Goal: Task Accomplishment & Management: Manage account settings

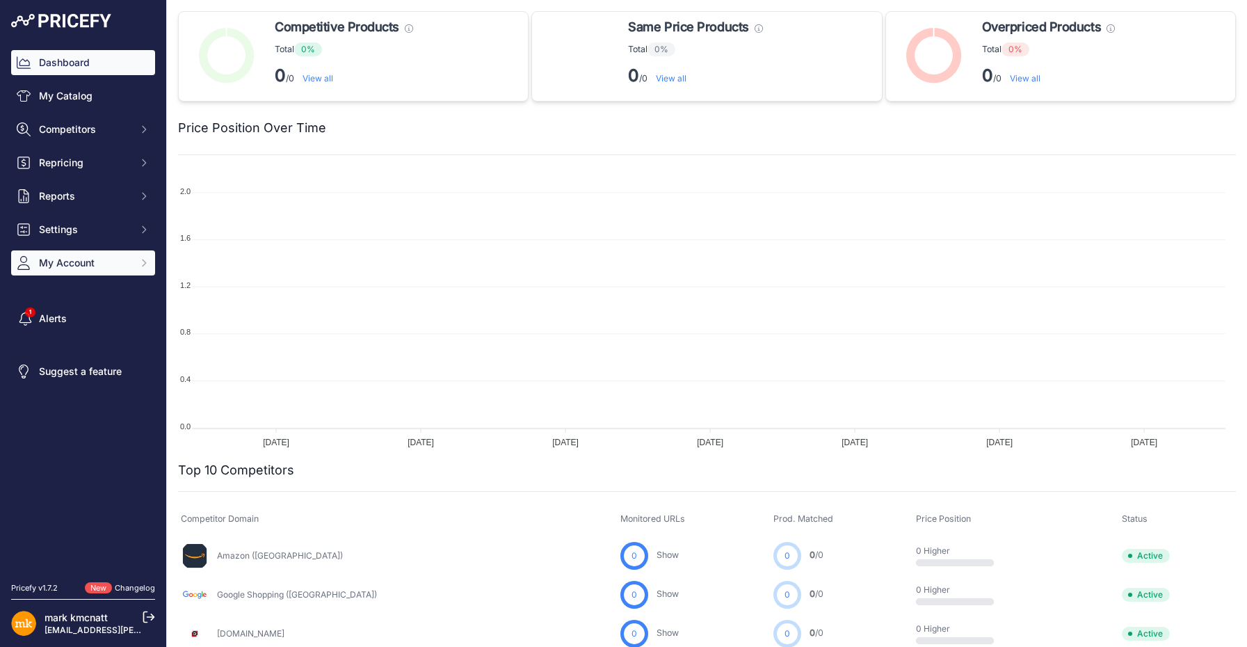
click at [67, 272] on button "My Account" at bounding box center [83, 262] width 144 height 25
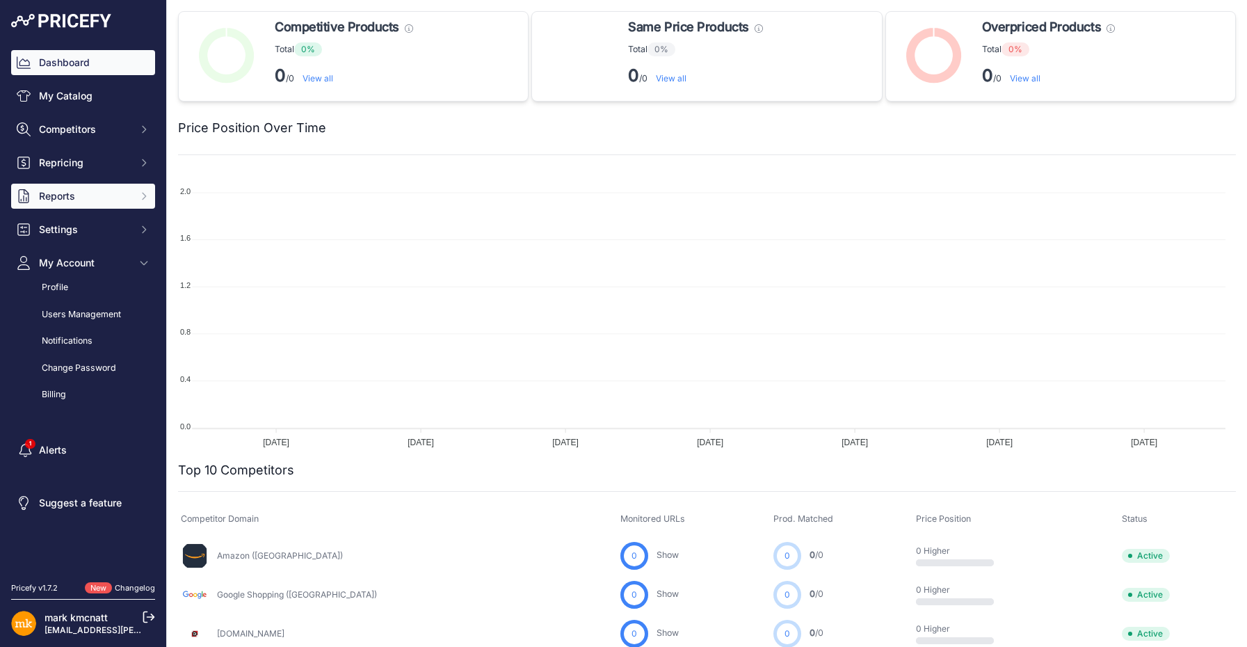
click at [71, 192] on span "Reports" at bounding box center [84, 196] width 91 height 14
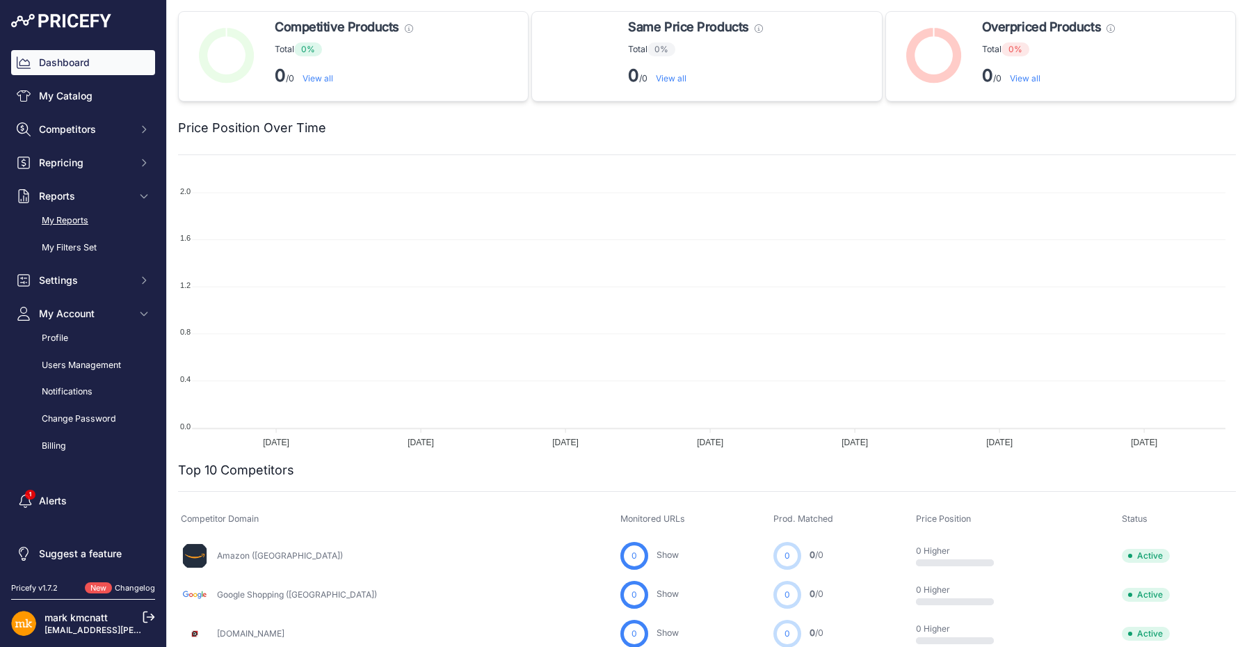
click at [82, 221] on link "My Reports" at bounding box center [83, 221] width 144 height 24
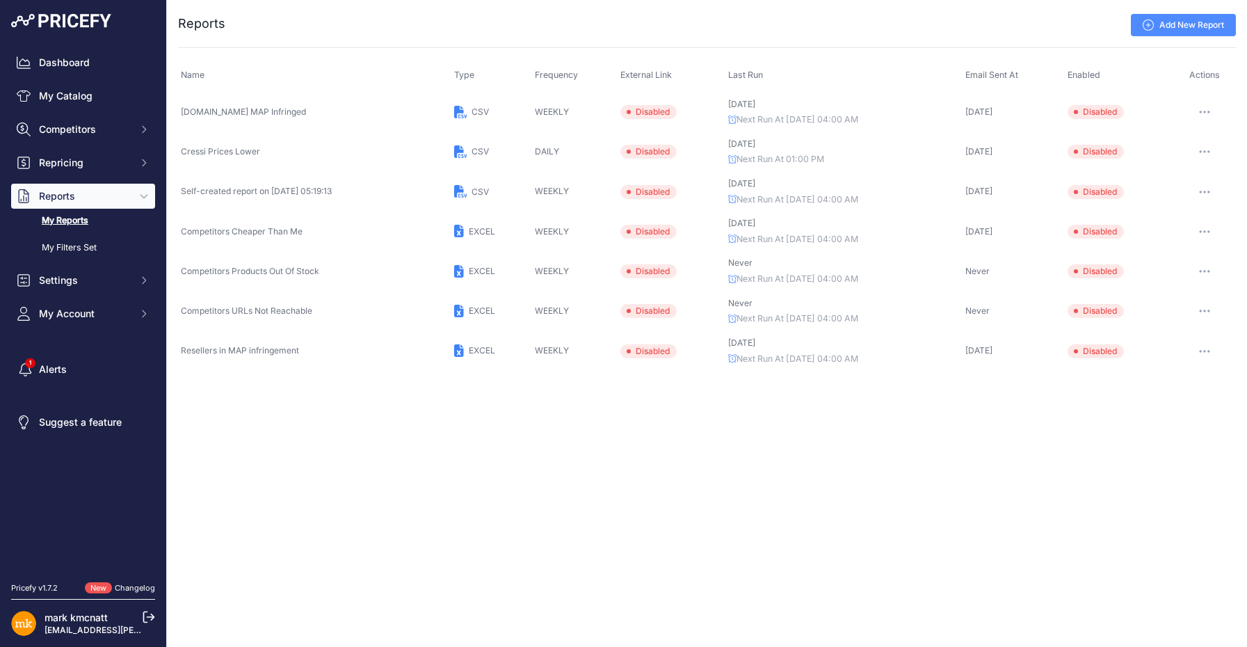
click at [1204, 152] on icon "button" at bounding box center [1204, 151] width 11 height 3
click at [1185, 184] on link "Edit" at bounding box center [1188, 181] width 89 height 22
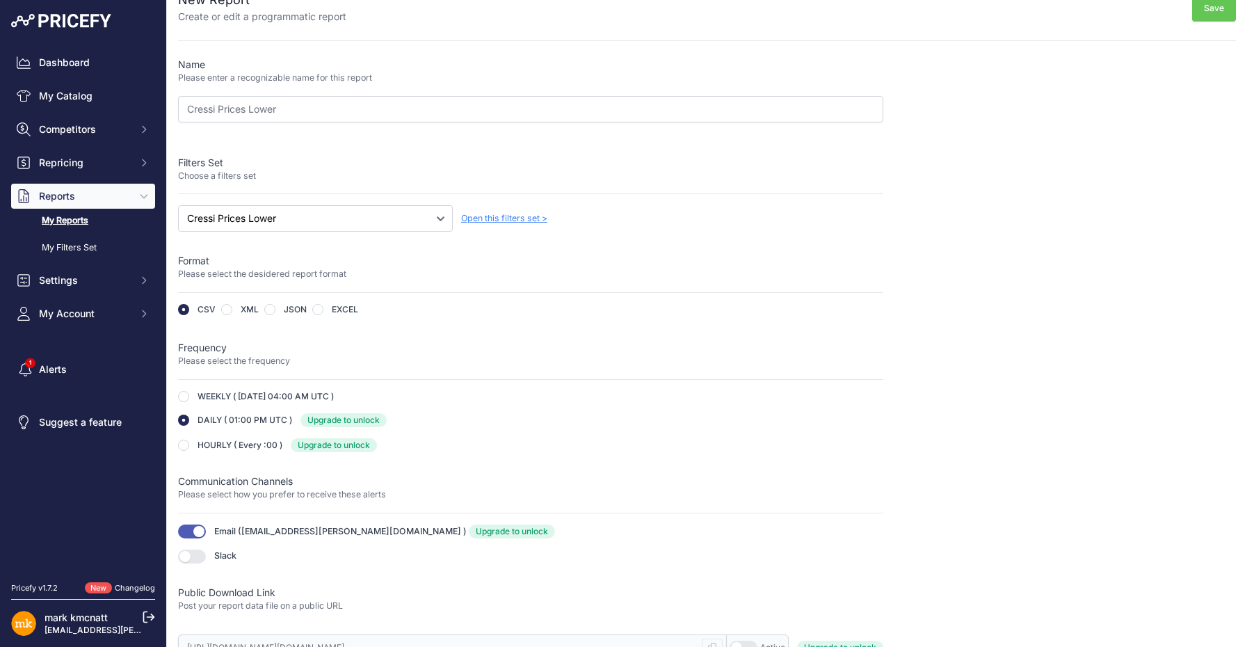
scroll to position [40, 0]
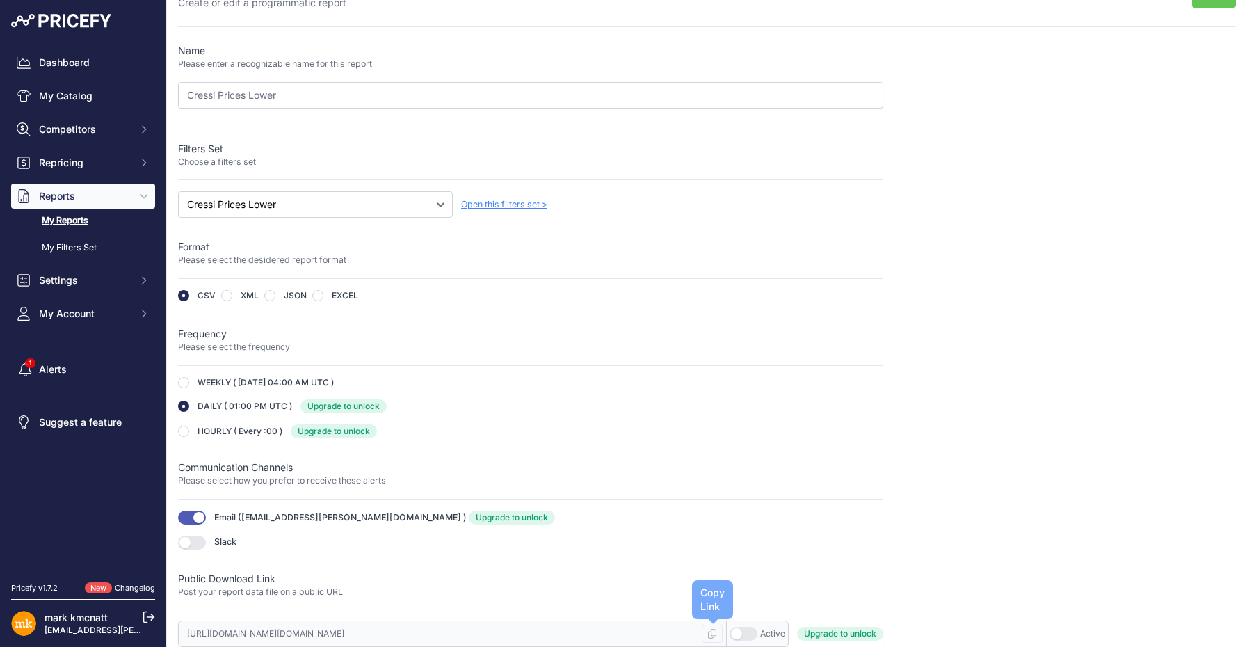
click at [708, 631] on icon at bounding box center [712, 634] width 8 height 10
click at [16, 646] on html "Lorem Ipsum Close Dashboard My Catalog Competitors Competitors Monitored URLs M…" at bounding box center [623, 323] width 1247 height 647
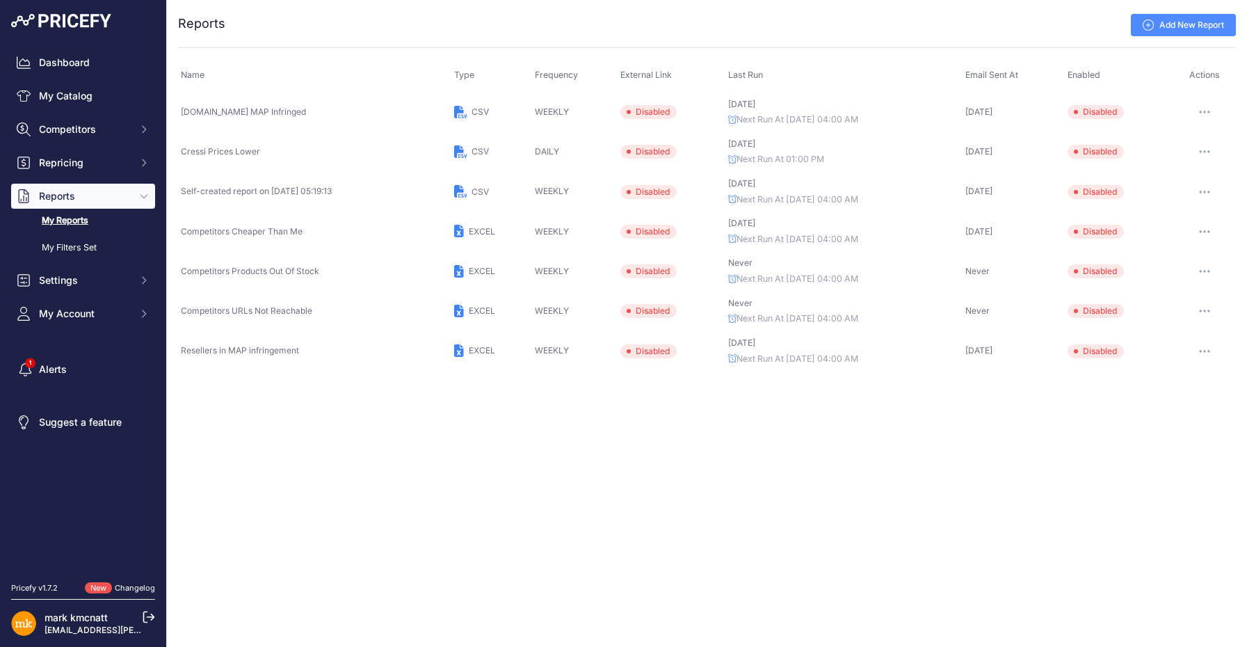
click at [145, 615] on icon at bounding box center [149, 617] width 13 height 13
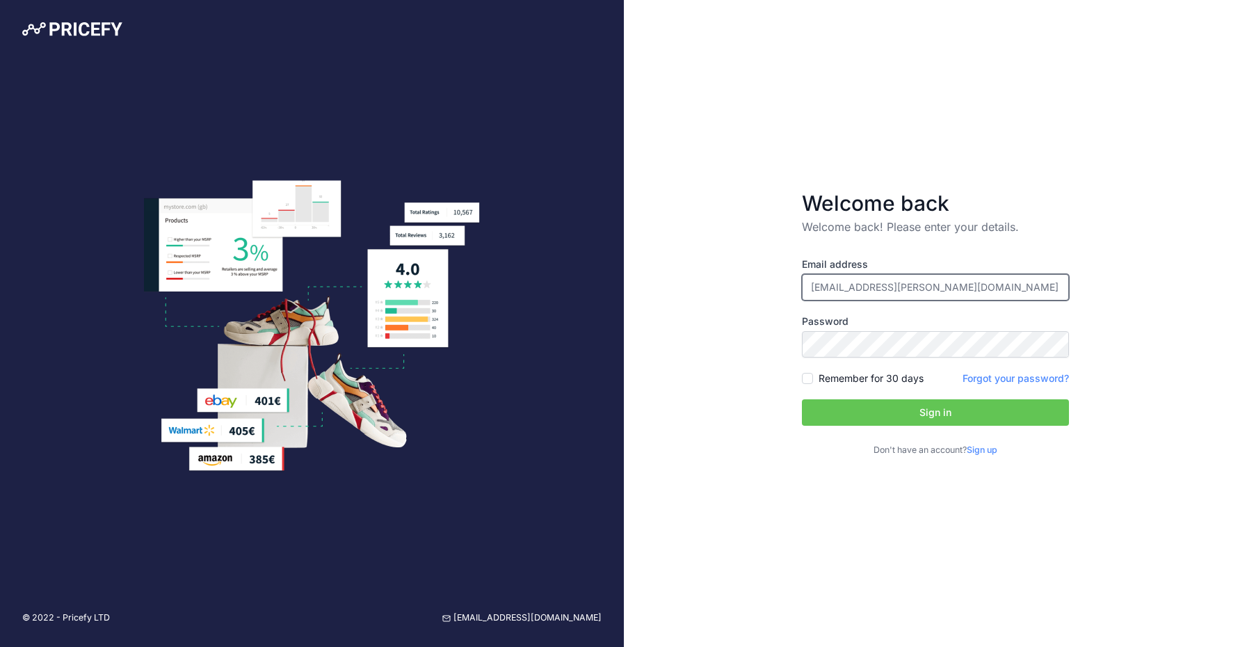
click at [802, 300] on div at bounding box center [802, 300] width 0 height 0
type input "[EMAIL_ADDRESS][DOMAIN_NAME]"
click at [926, 420] on button "Sign in" at bounding box center [935, 412] width 267 height 26
click at [921, 409] on button "Sign in" at bounding box center [935, 412] width 267 height 26
